Goal: Information Seeking & Learning: Check status

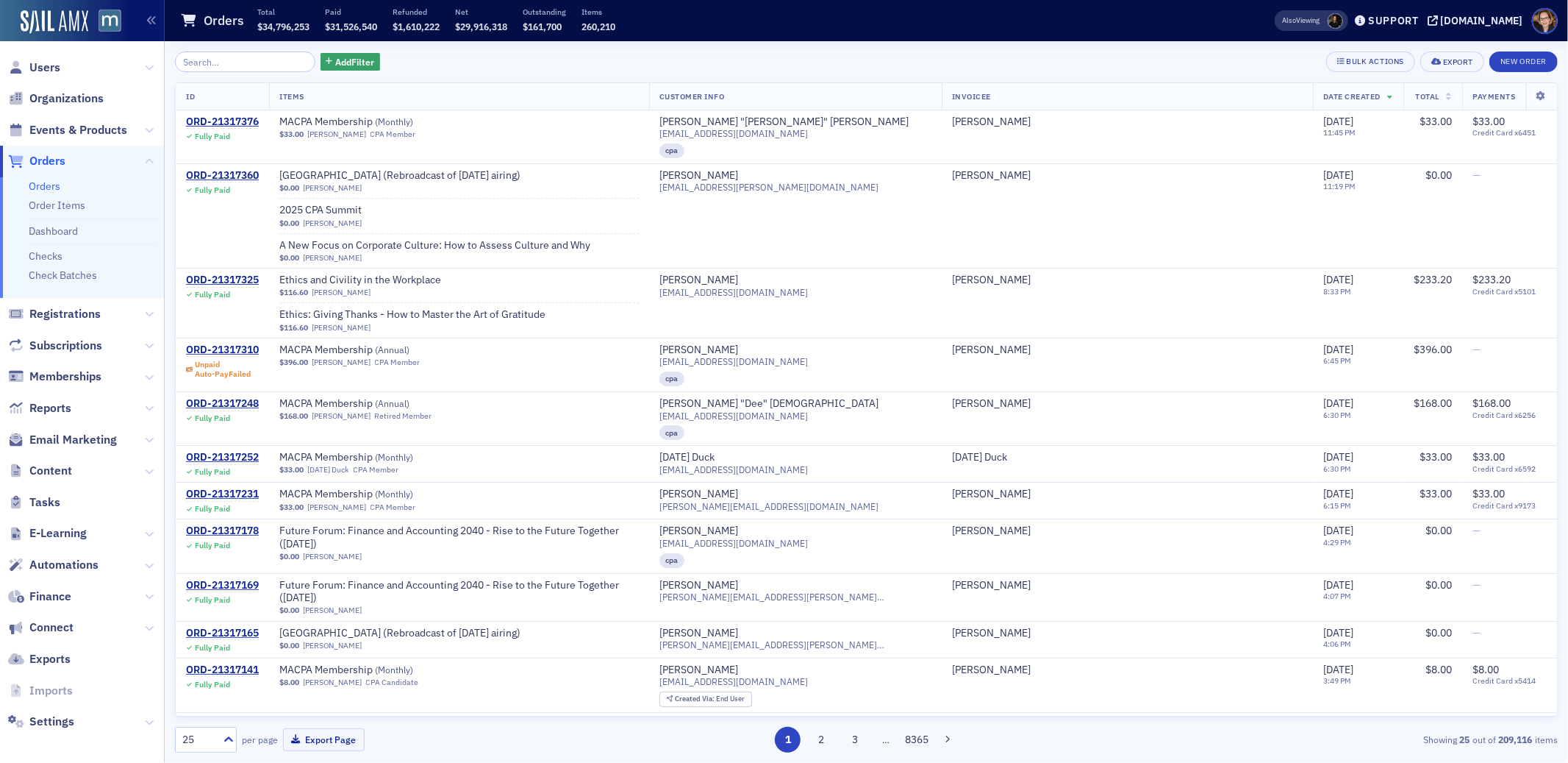
click at [212, 63] on input "search" at bounding box center [245, 61] width 140 height 20
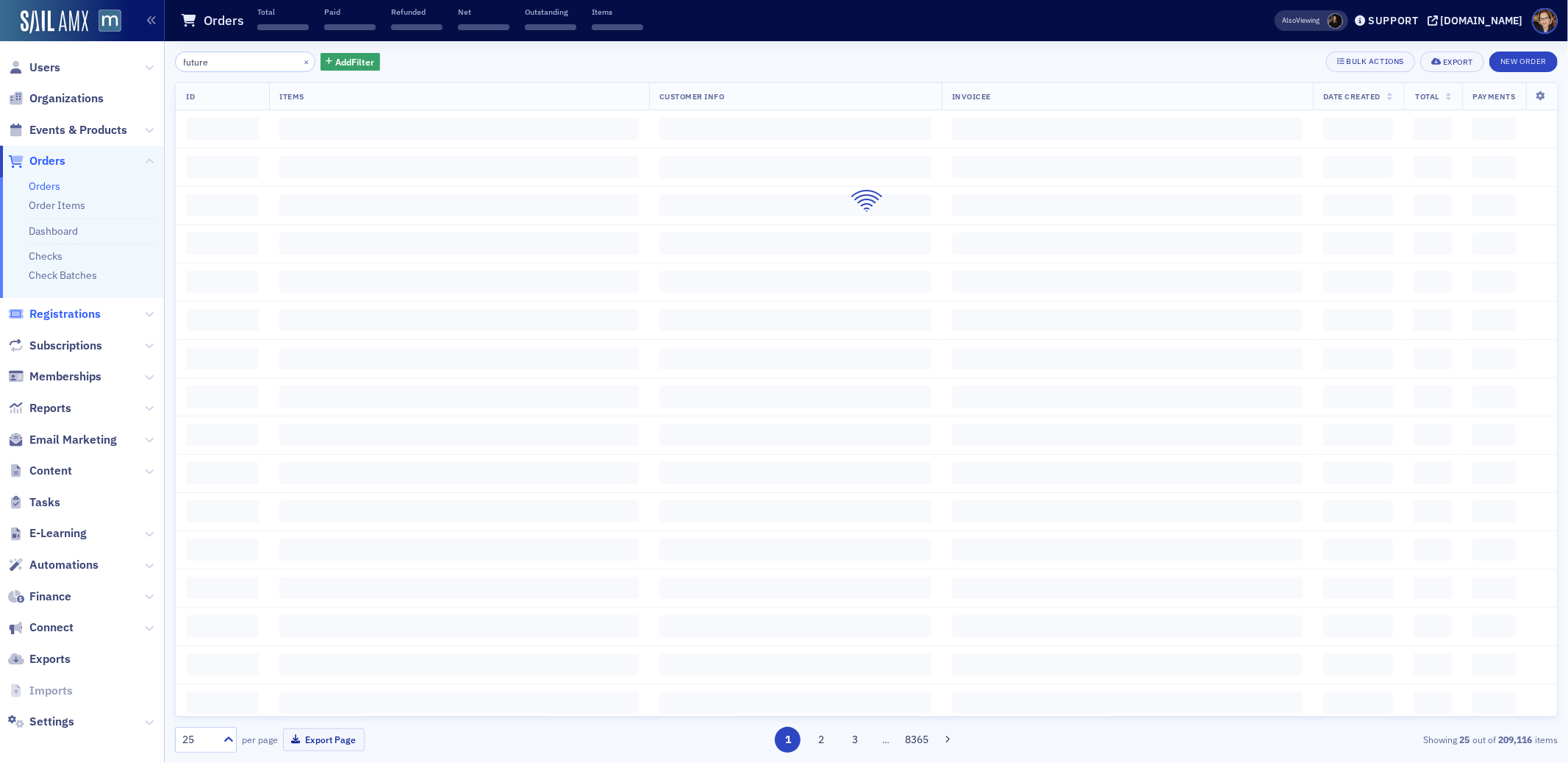
type input "future"
click at [80, 312] on span "Registrations" at bounding box center [65, 314] width 71 height 16
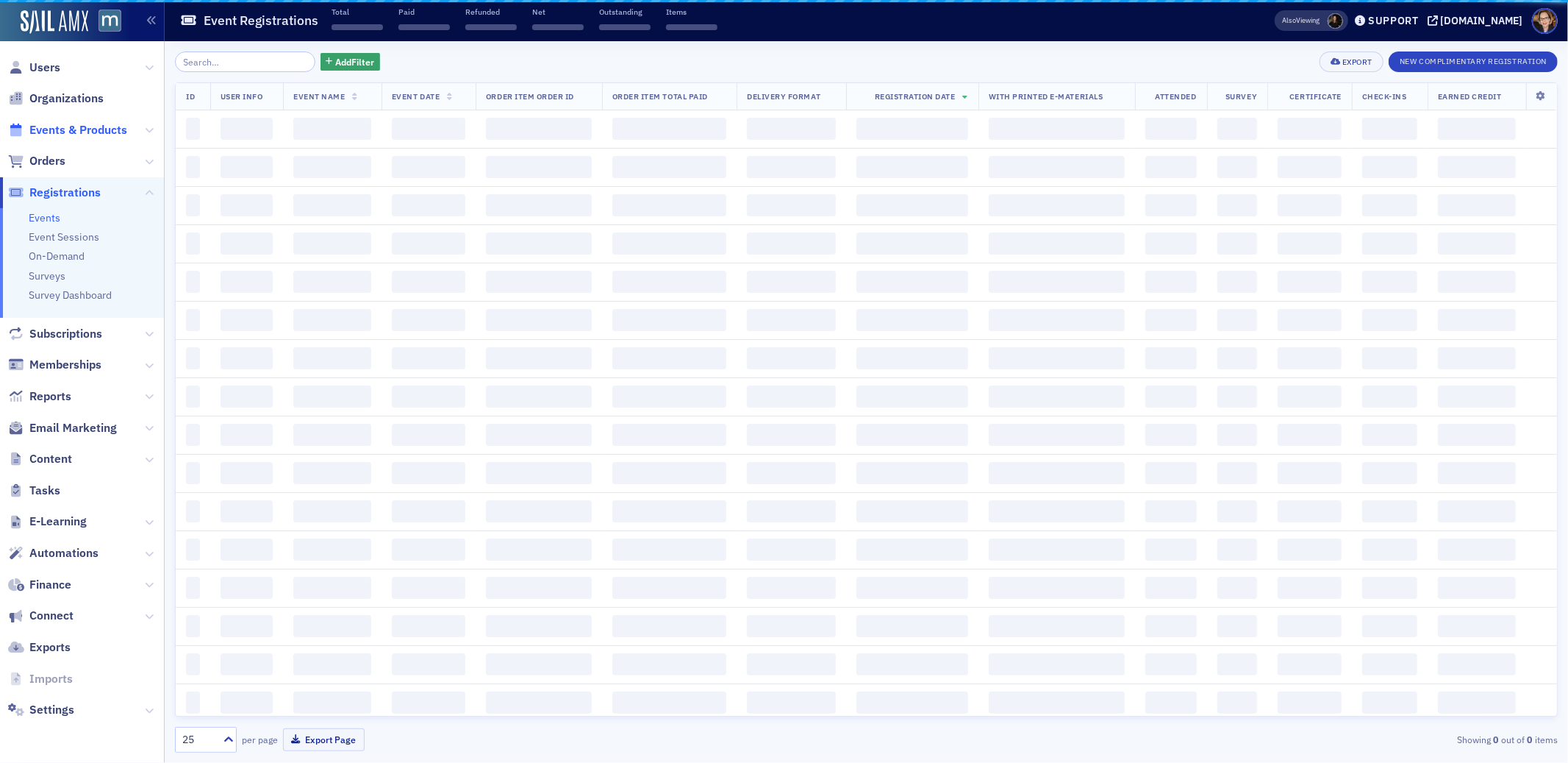
click at [84, 134] on span "Events & Products" at bounding box center [78, 130] width 98 height 16
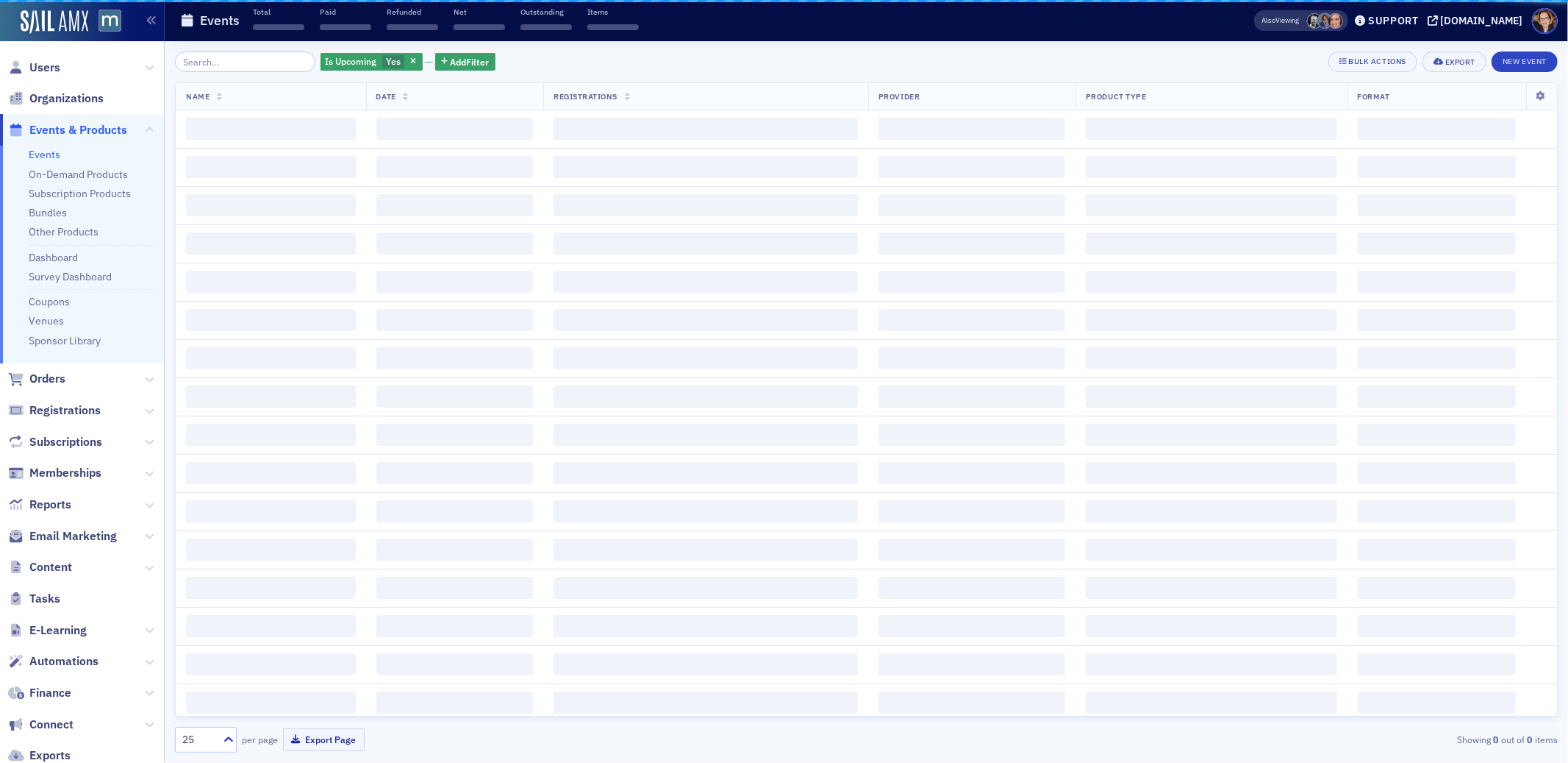
click at [213, 66] on input "search" at bounding box center [245, 61] width 140 height 20
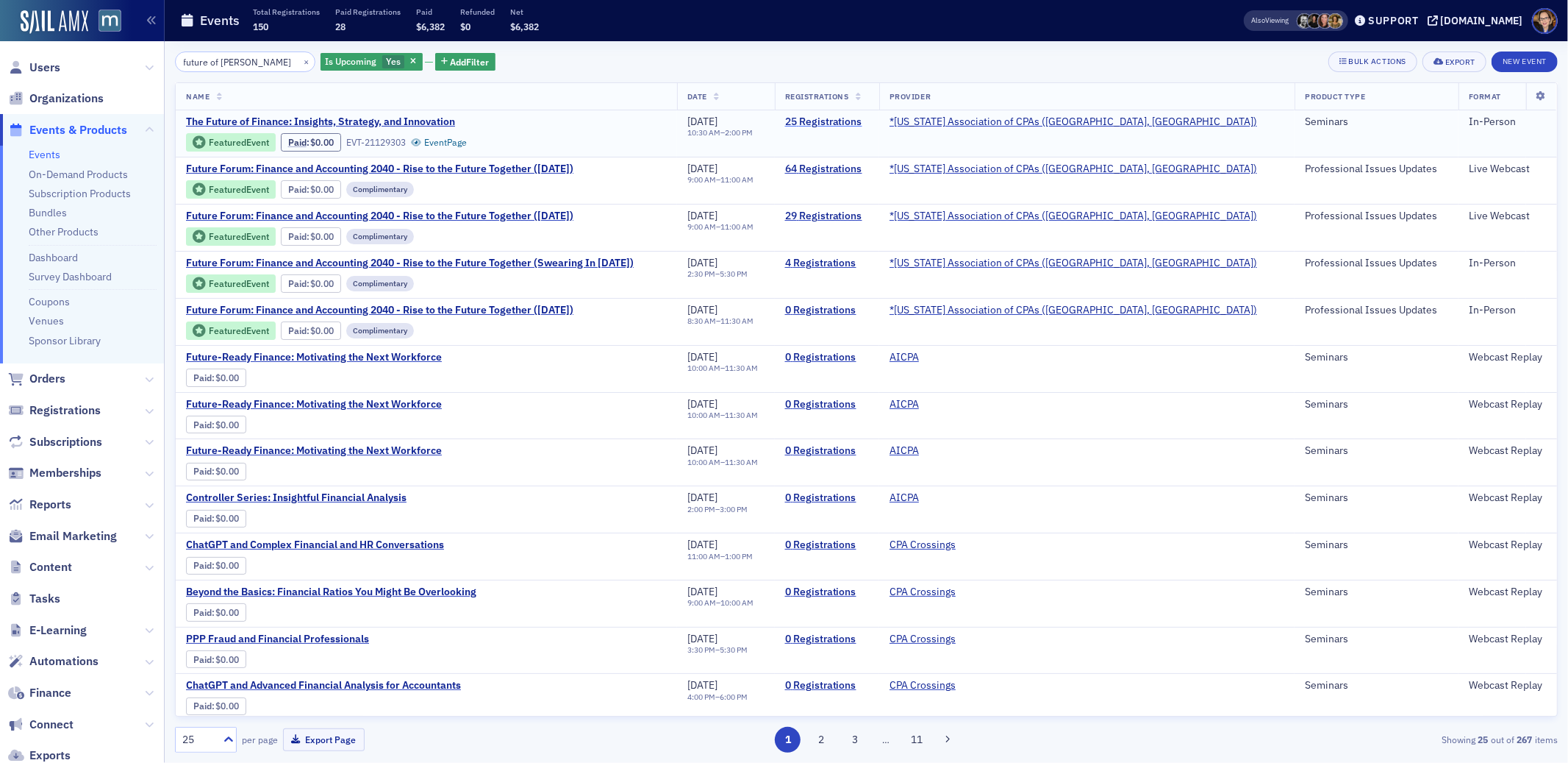
type input "future of [PERSON_NAME]"
click at [869, 121] on link "25 Registrations" at bounding box center [827, 122] width 84 height 13
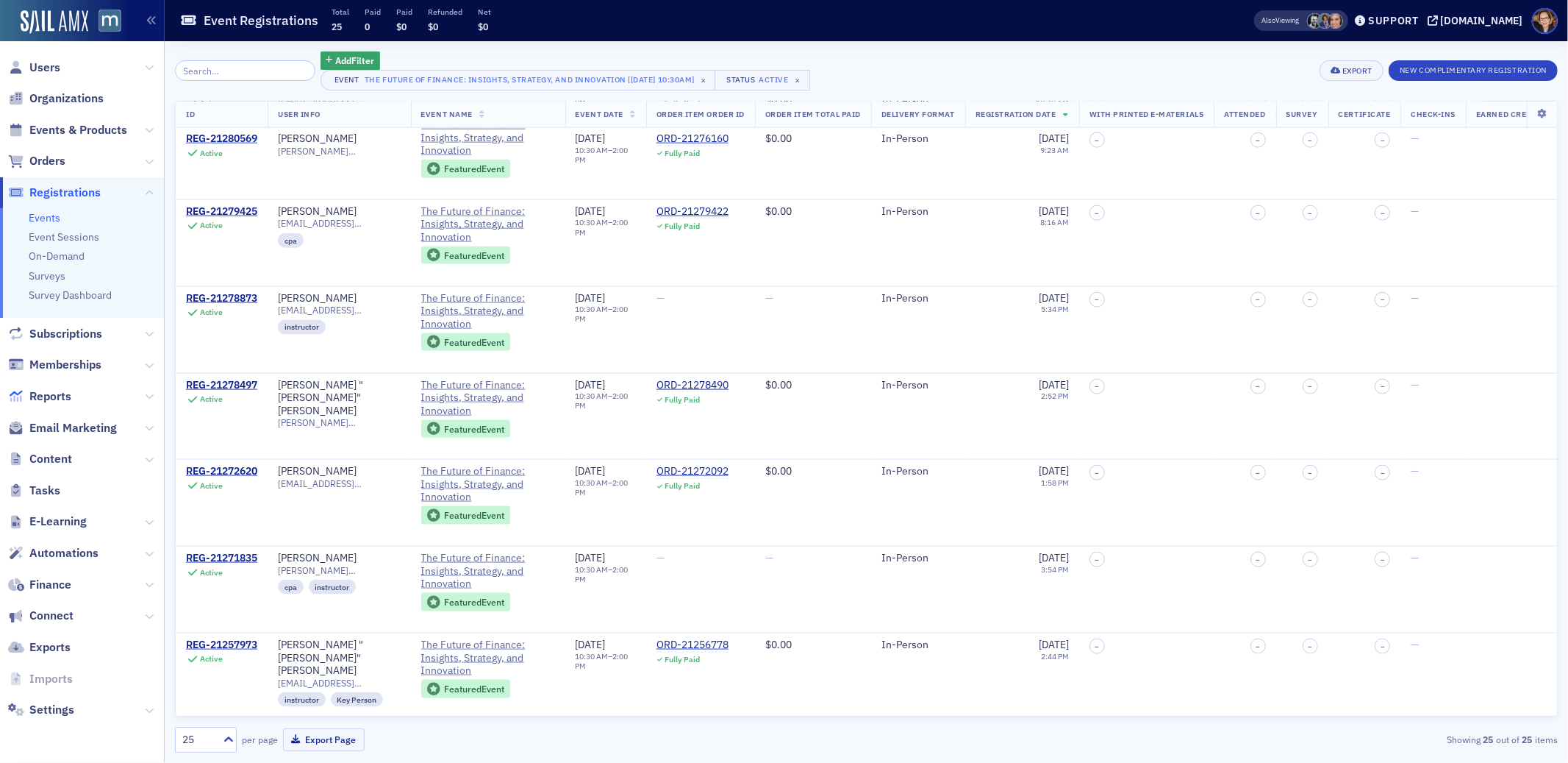
scroll to position [1616, 0]
